Goal: Navigation & Orientation: Understand site structure

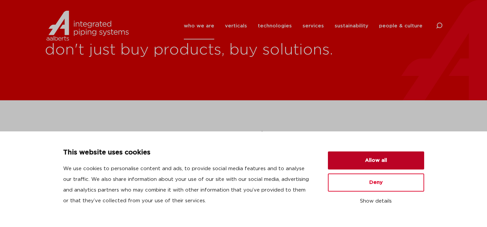
click at [380, 158] on button "Allow all" at bounding box center [376, 160] width 96 height 18
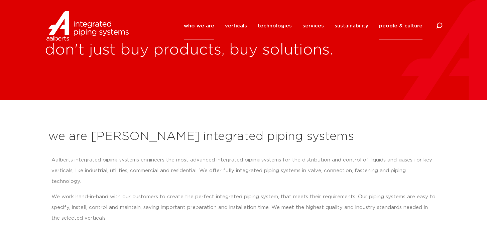
click at [406, 28] on link "people & culture" at bounding box center [400, 25] width 43 height 27
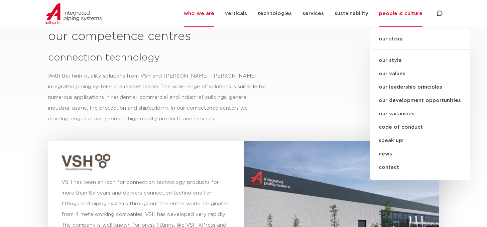
scroll to position [1567, 0]
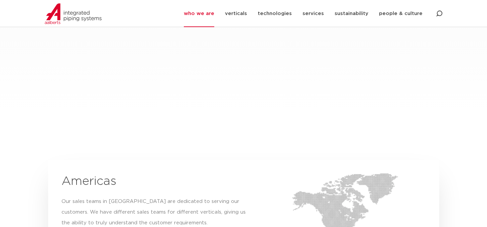
scroll to position [932, 0]
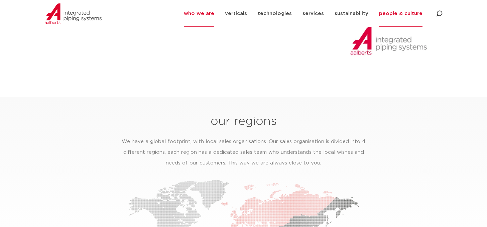
click at [402, 12] on link "people & culture" at bounding box center [400, 13] width 43 height 27
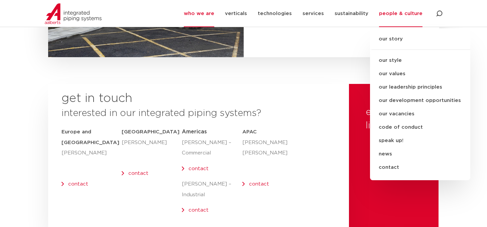
scroll to position [2827, 0]
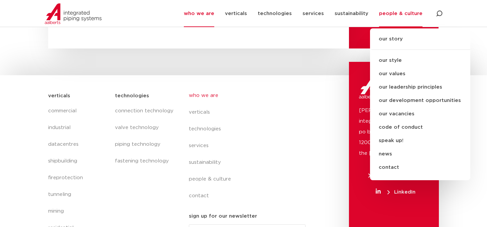
click at [126, 205] on div "technologies connection technology valve technology piping technology fastening…" at bounding box center [145, 168] width 67 height 160
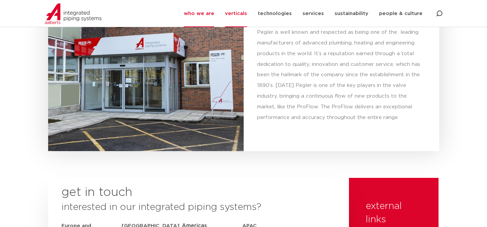
scroll to position [2494, 0]
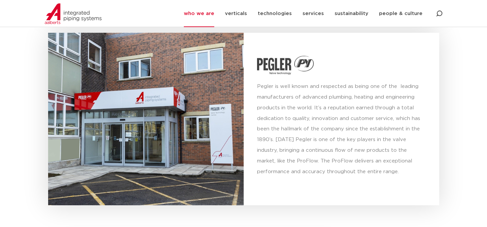
click at [57, 16] on img at bounding box center [73, 13] width 57 height 21
